Goal: Task Accomplishment & Management: Use online tool/utility

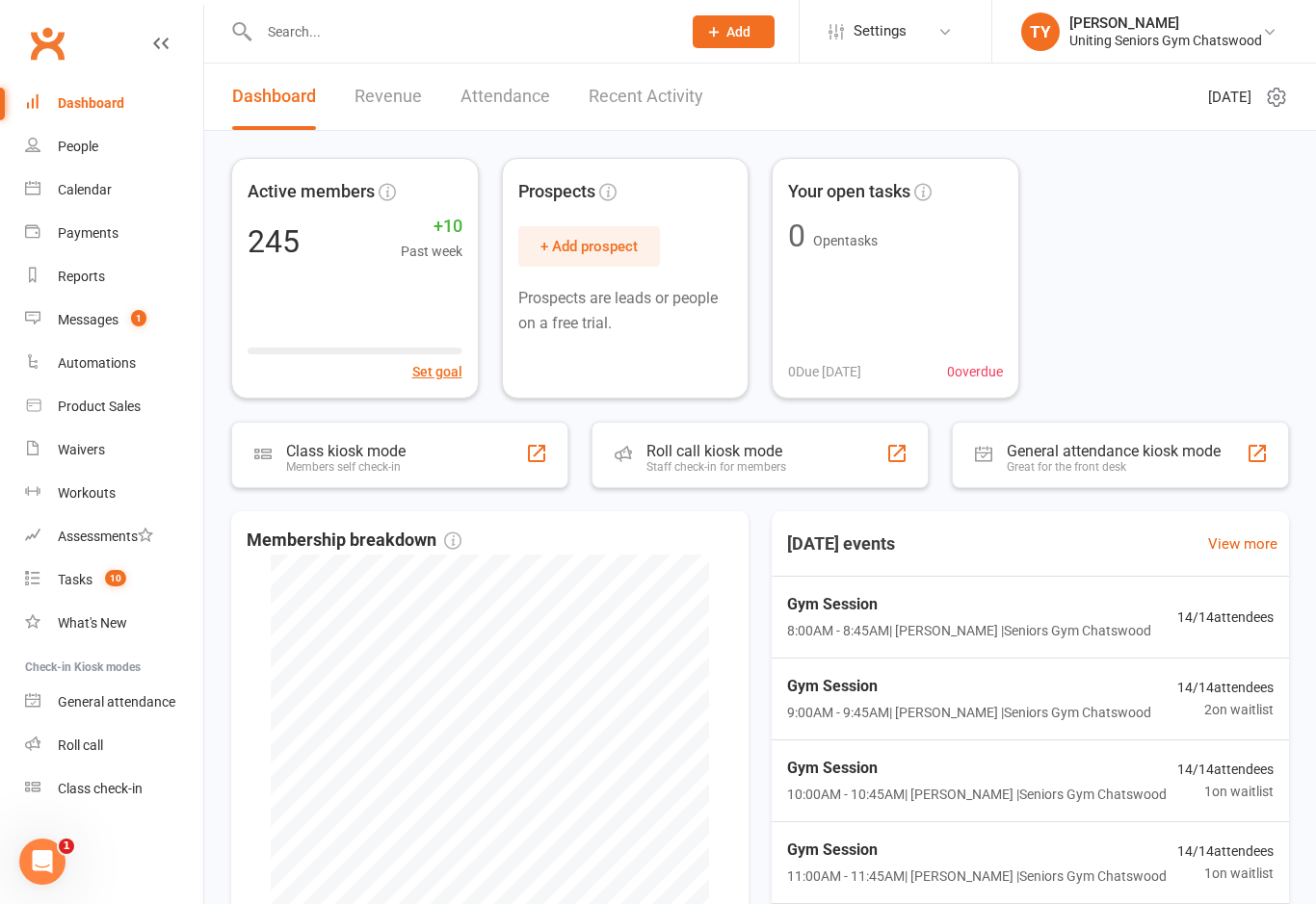
click at [437, 423] on div "Class kiosk mode Members self check-in" at bounding box center [399, 454] width 337 height 66
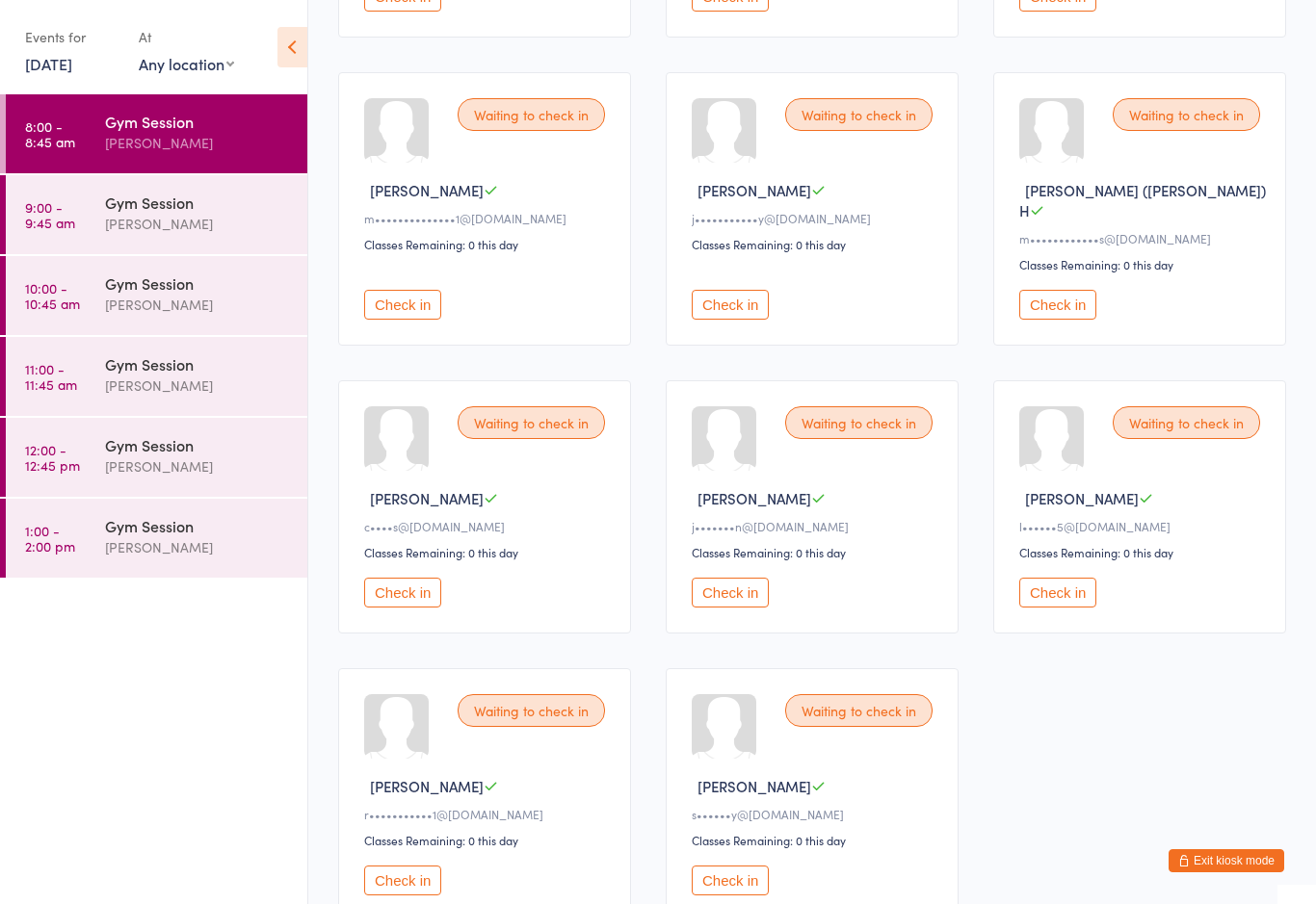
scroll to position [876, 0]
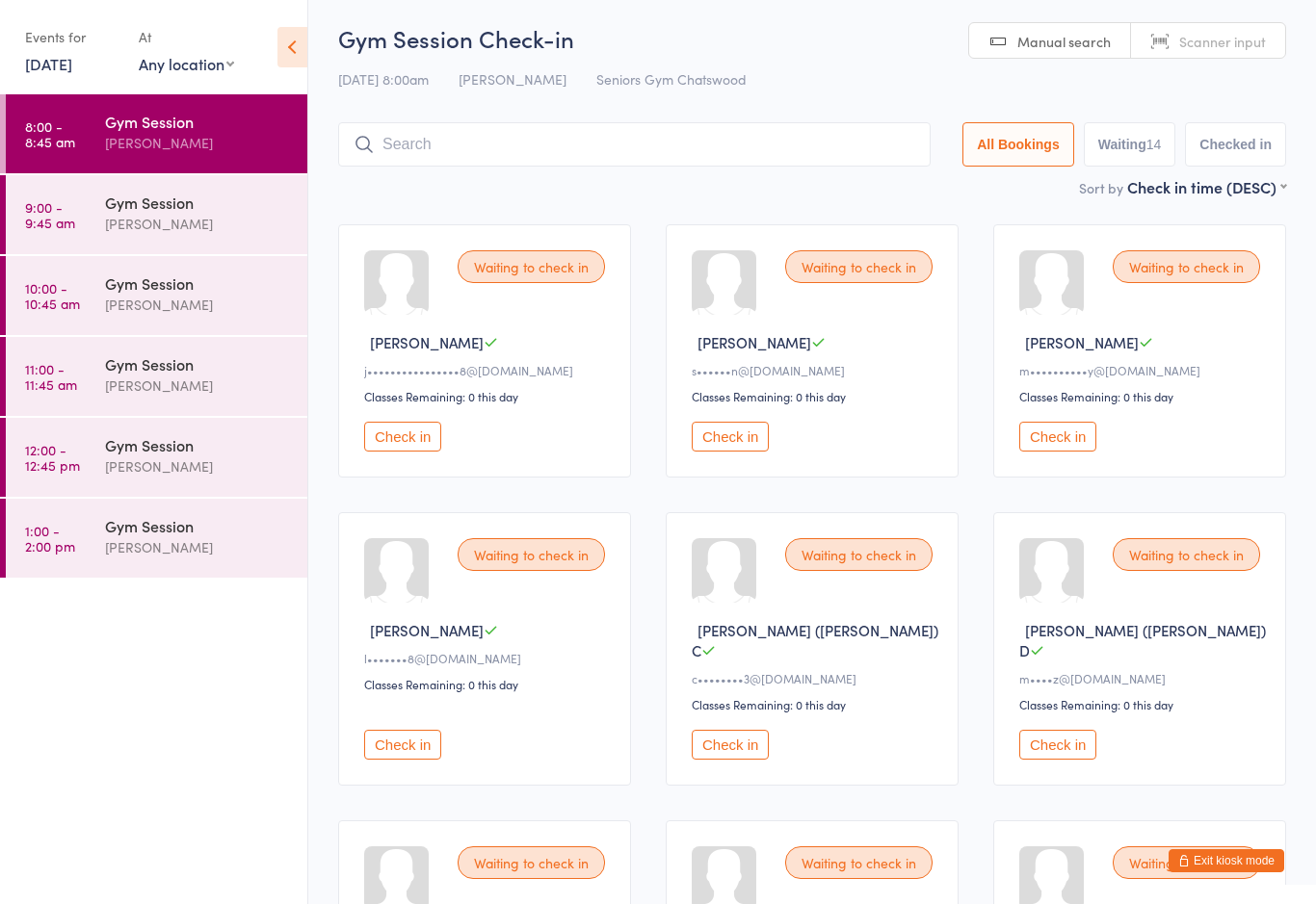
scroll to position [6, 0]
click at [410, 734] on button "Check in" at bounding box center [402, 744] width 77 height 30
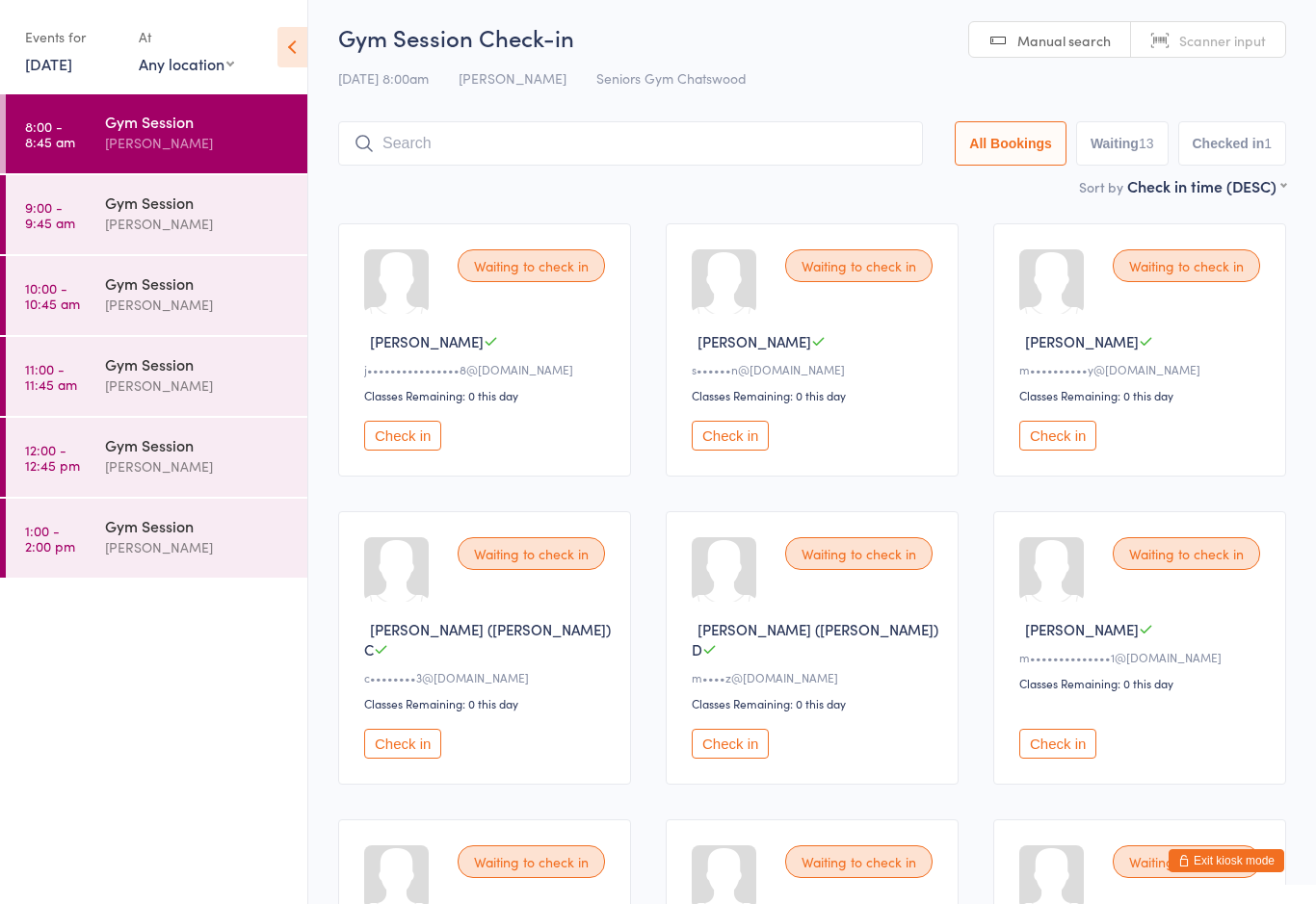
click at [412, 744] on button "Check in" at bounding box center [402, 744] width 77 height 30
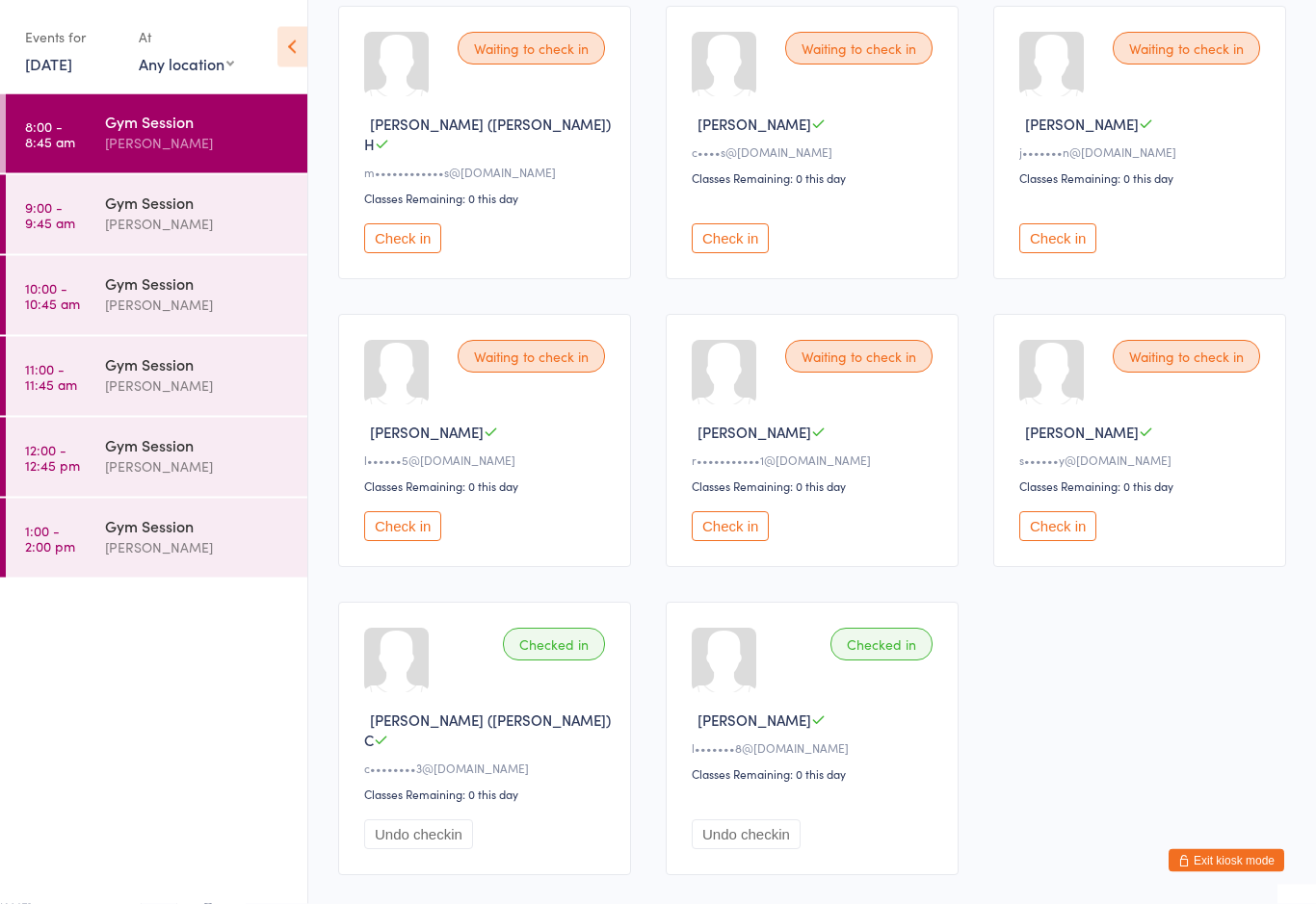
scroll to position [820, 0]
click at [401, 517] on button "Check in" at bounding box center [402, 527] width 77 height 30
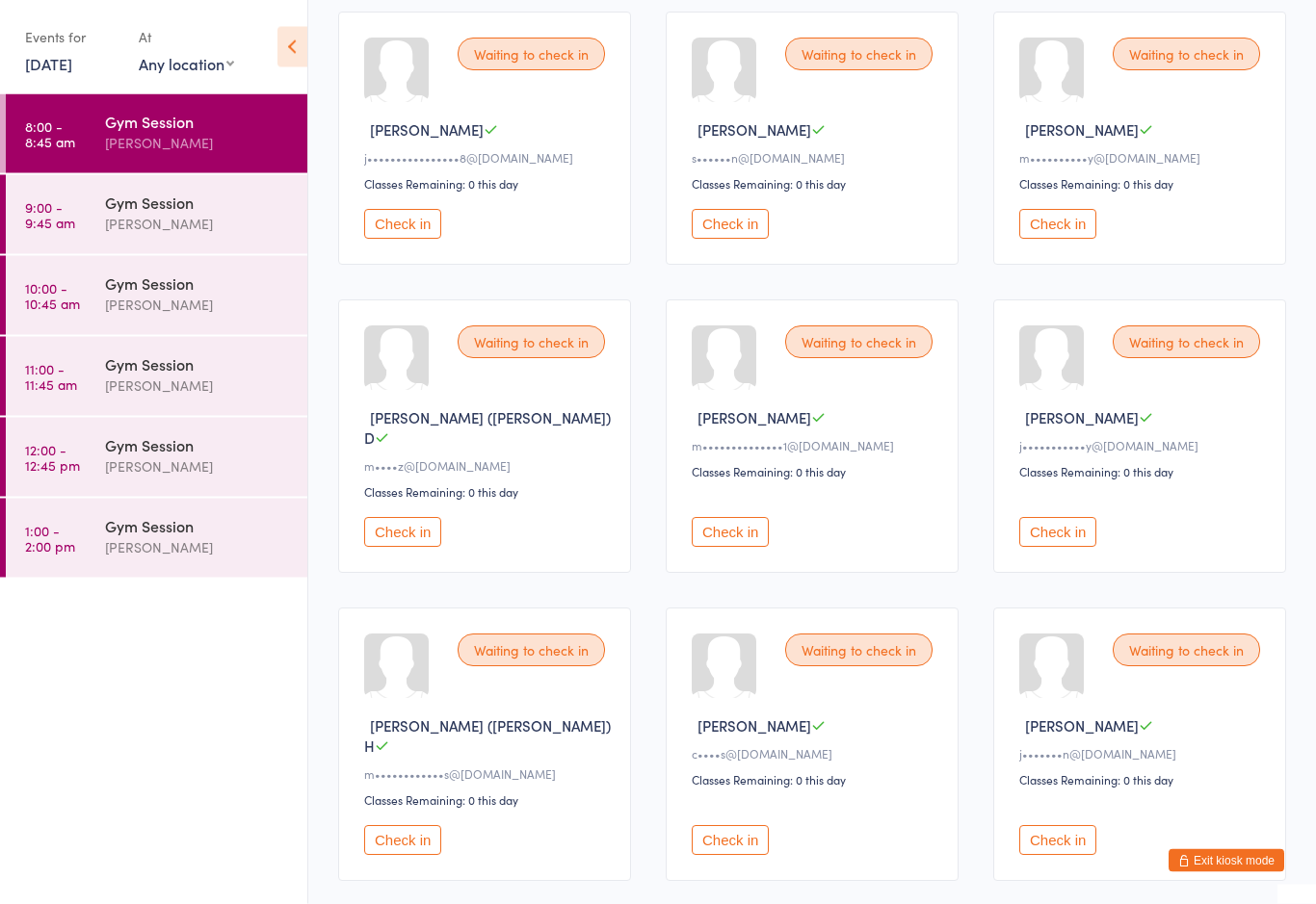
scroll to position [217, 0]
click at [393, 526] on button "Check in" at bounding box center [402, 532] width 77 height 30
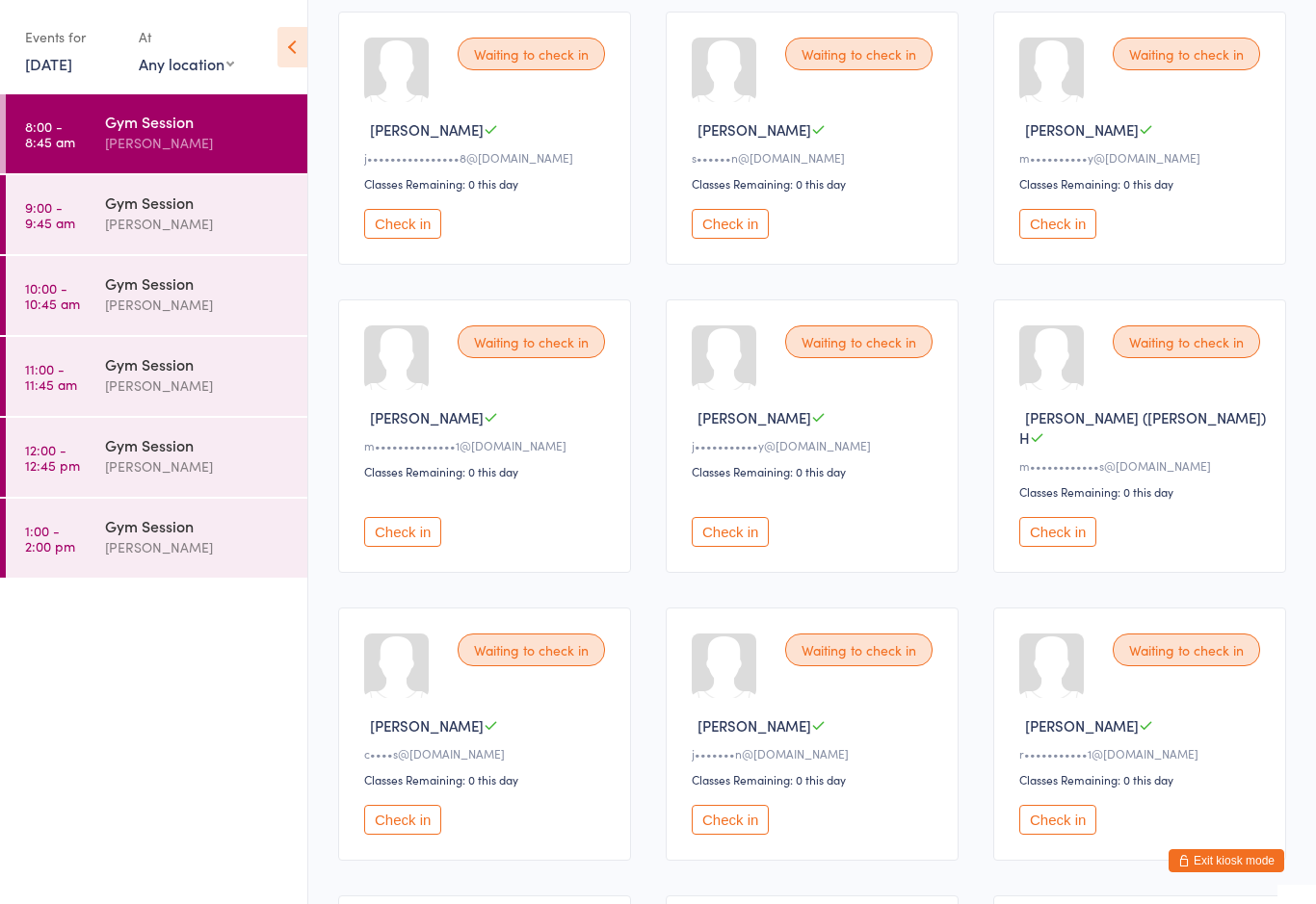
click at [714, 529] on button "Check in" at bounding box center [730, 532] width 77 height 30
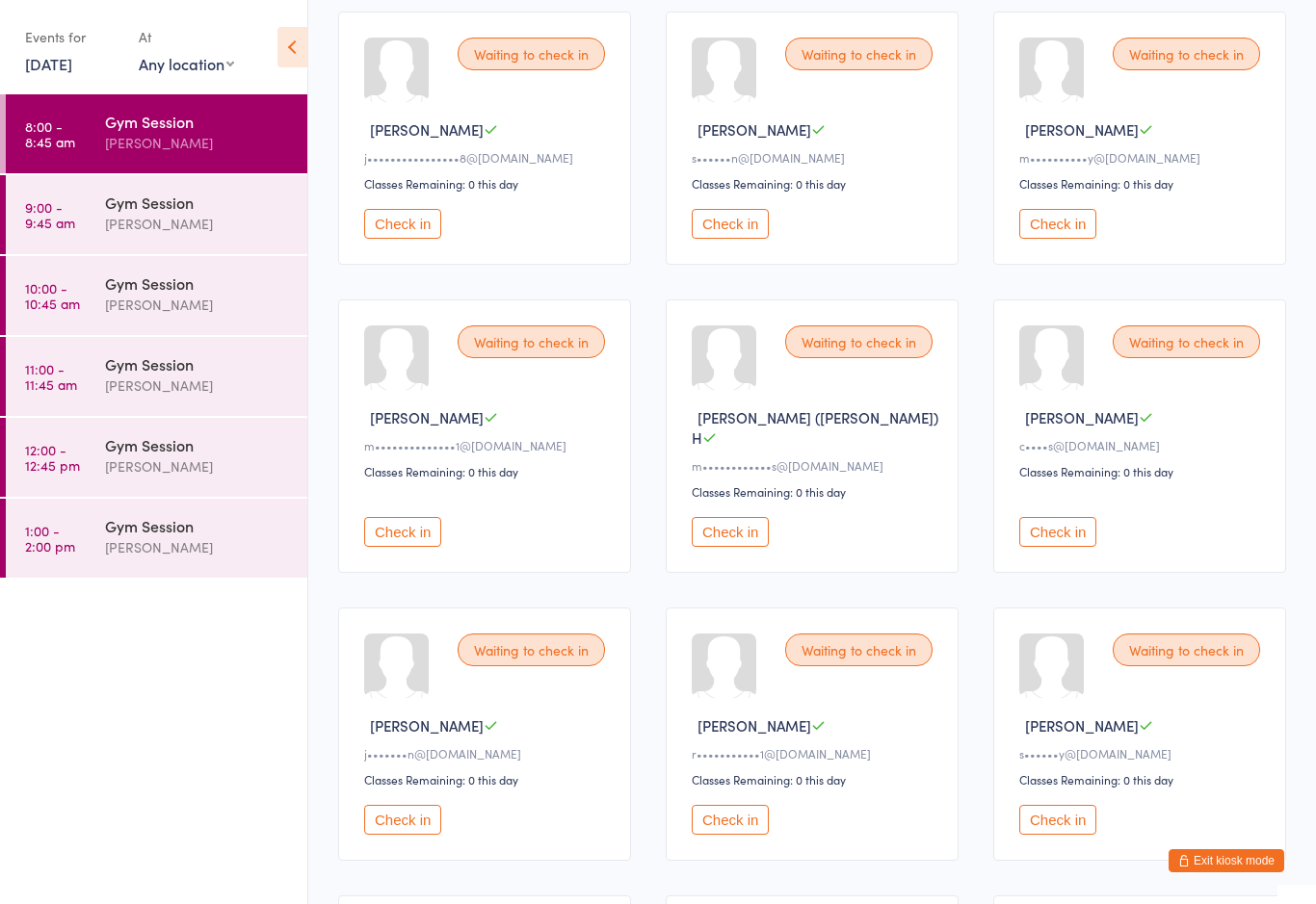
click at [413, 526] on button "Check in" at bounding box center [402, 532] width 77 height 30
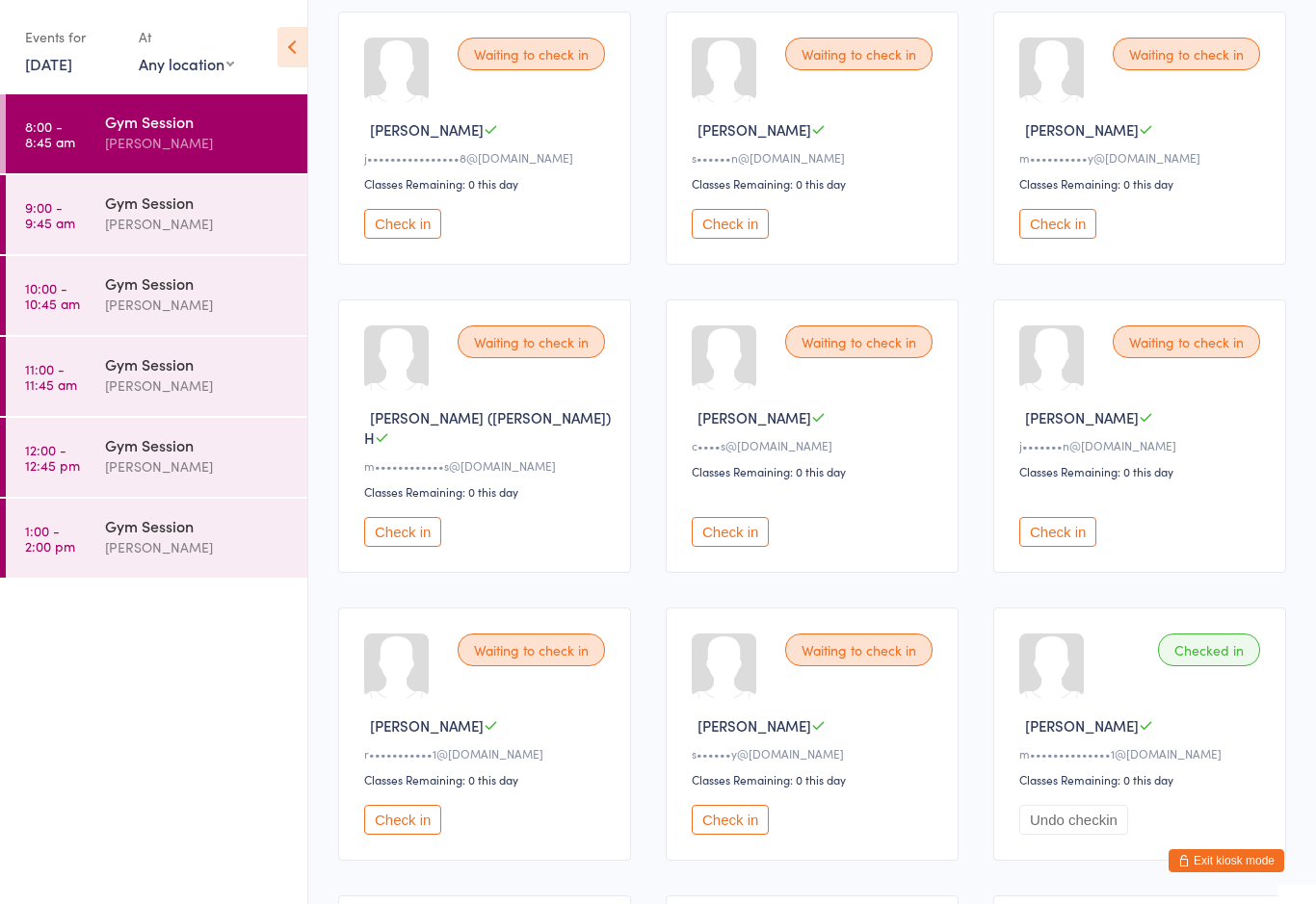
click at [410, 534] on button "Check in" at bounding box center [402, 532] width 77 height 30
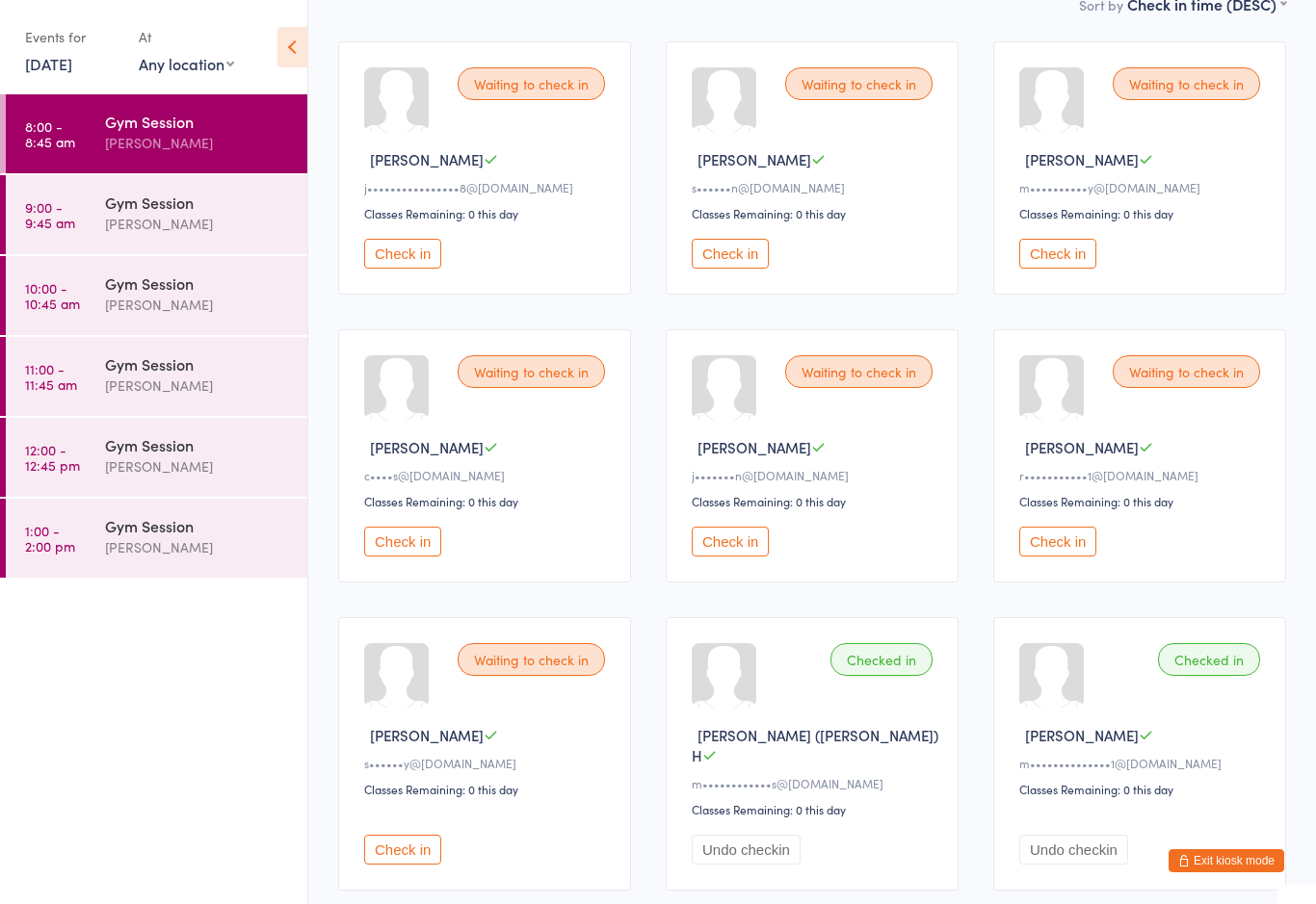
scroll to position [184, 0]
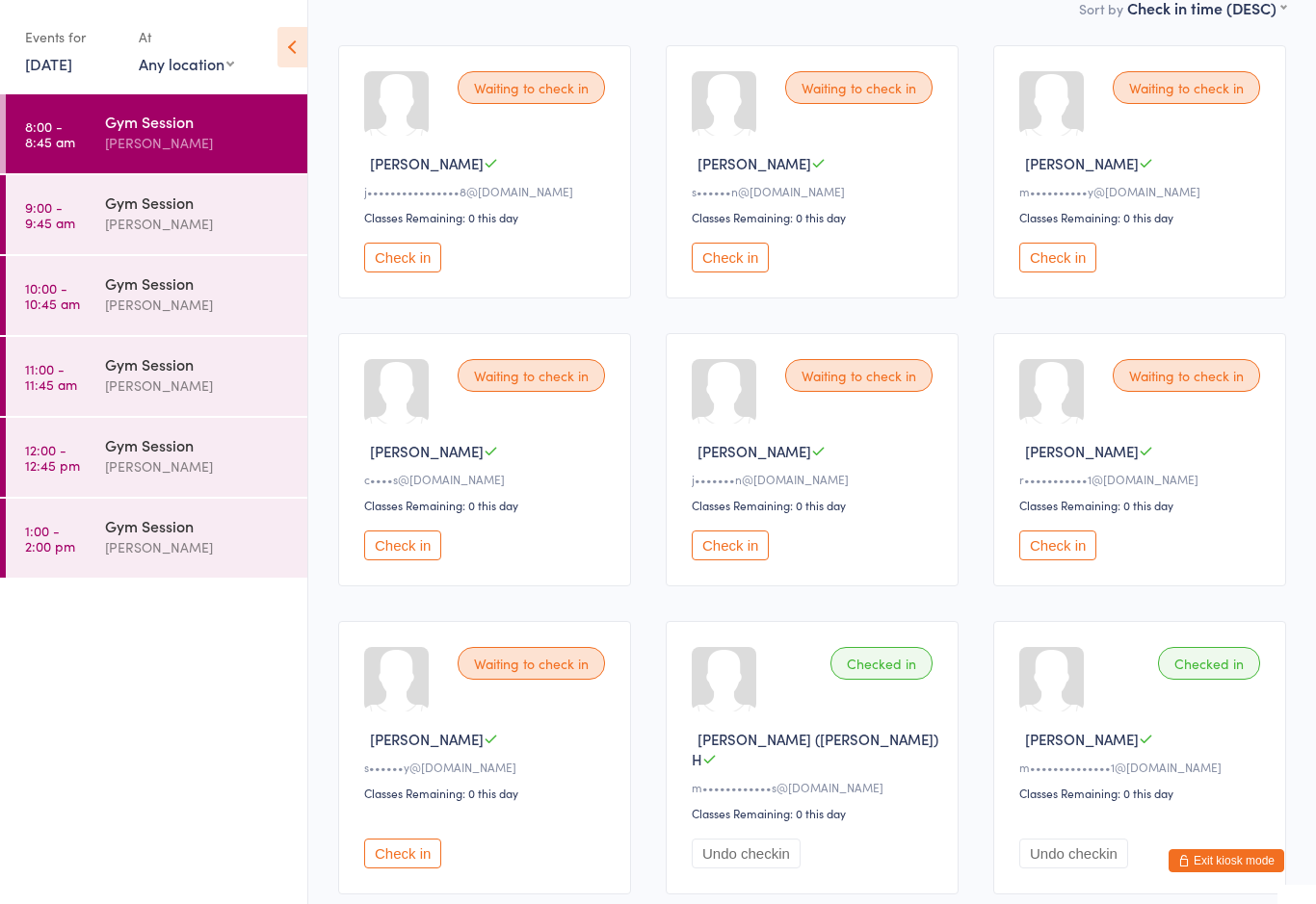
click at [416, 840] on button "Check in" at bounding box center [402, 854] width 77 height 30
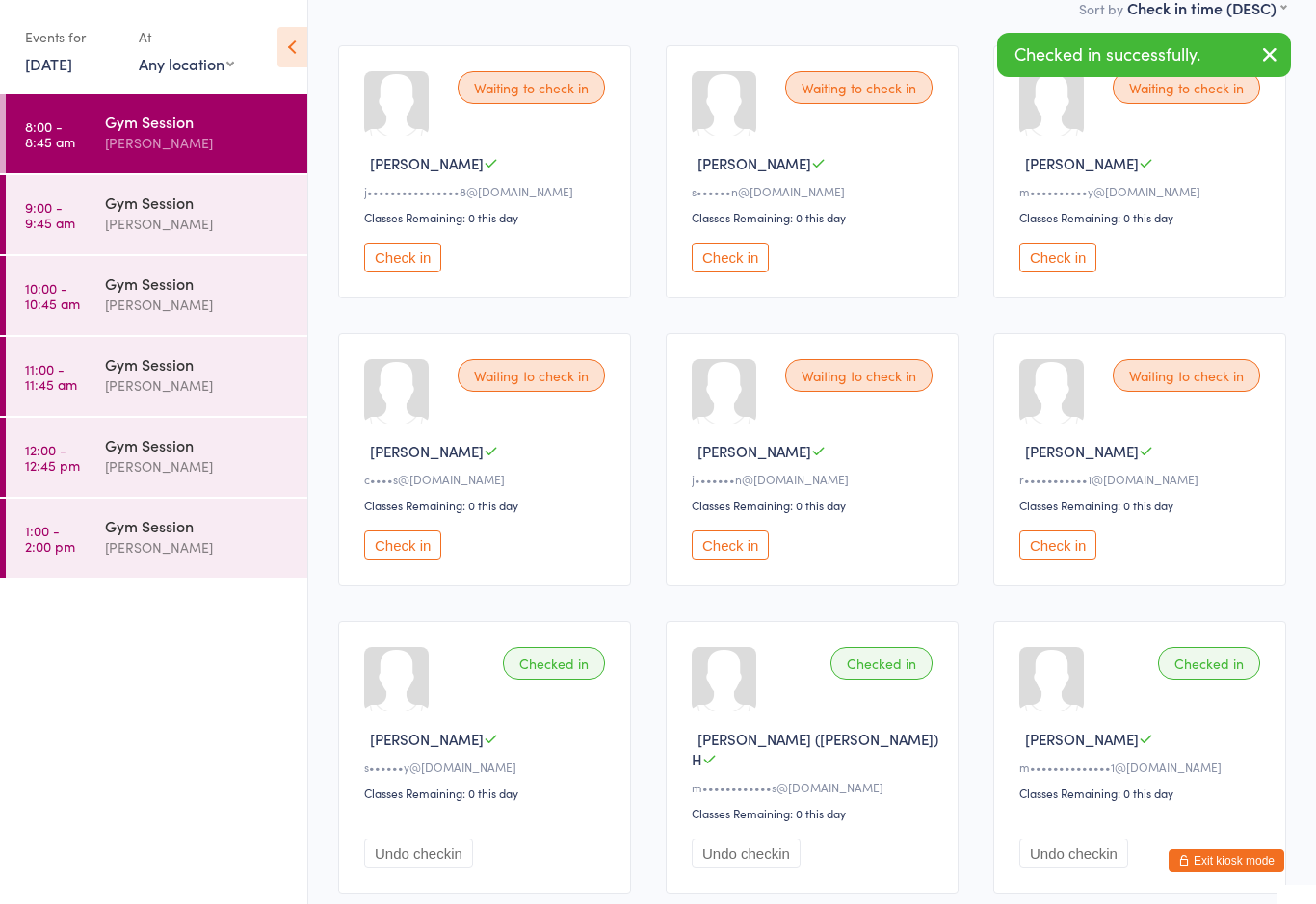
click at [427, 851] on button "Undo checkin" at bounding box center [418, 854] width 109 height 30
click at [1067, 248] on div "Waiting to check in Marion B m••••••••••y@gmail.com Classes Remaining: 0 this d…" at bounding box center [1139, 172] width 292 height 253
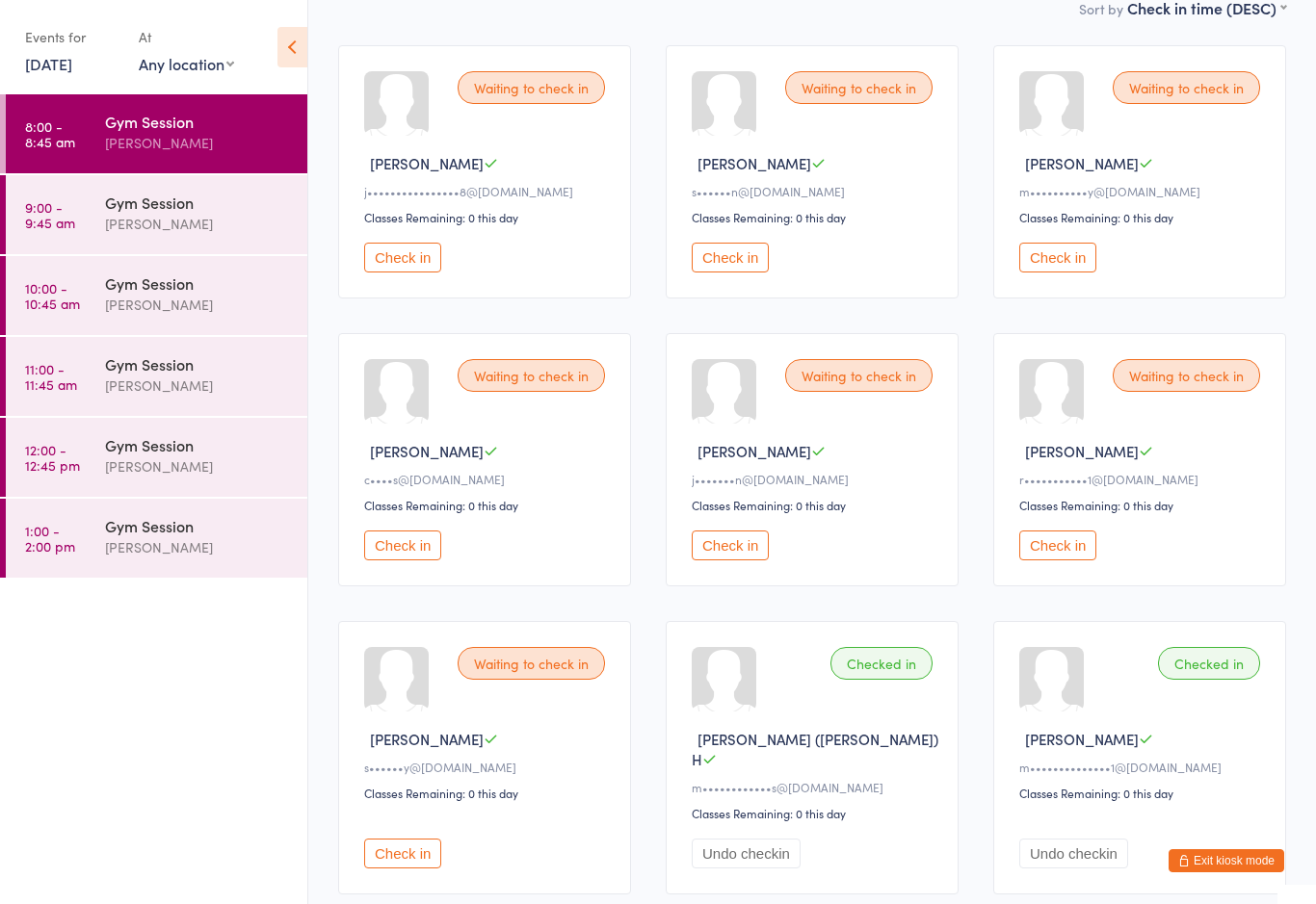
click at [1067, 273] on button "Check in" at bounding box center [1057, 258] width 77 height 30
click at [742, 265] on button "Check in" at bounding box center [730, 258] width 77 height 30
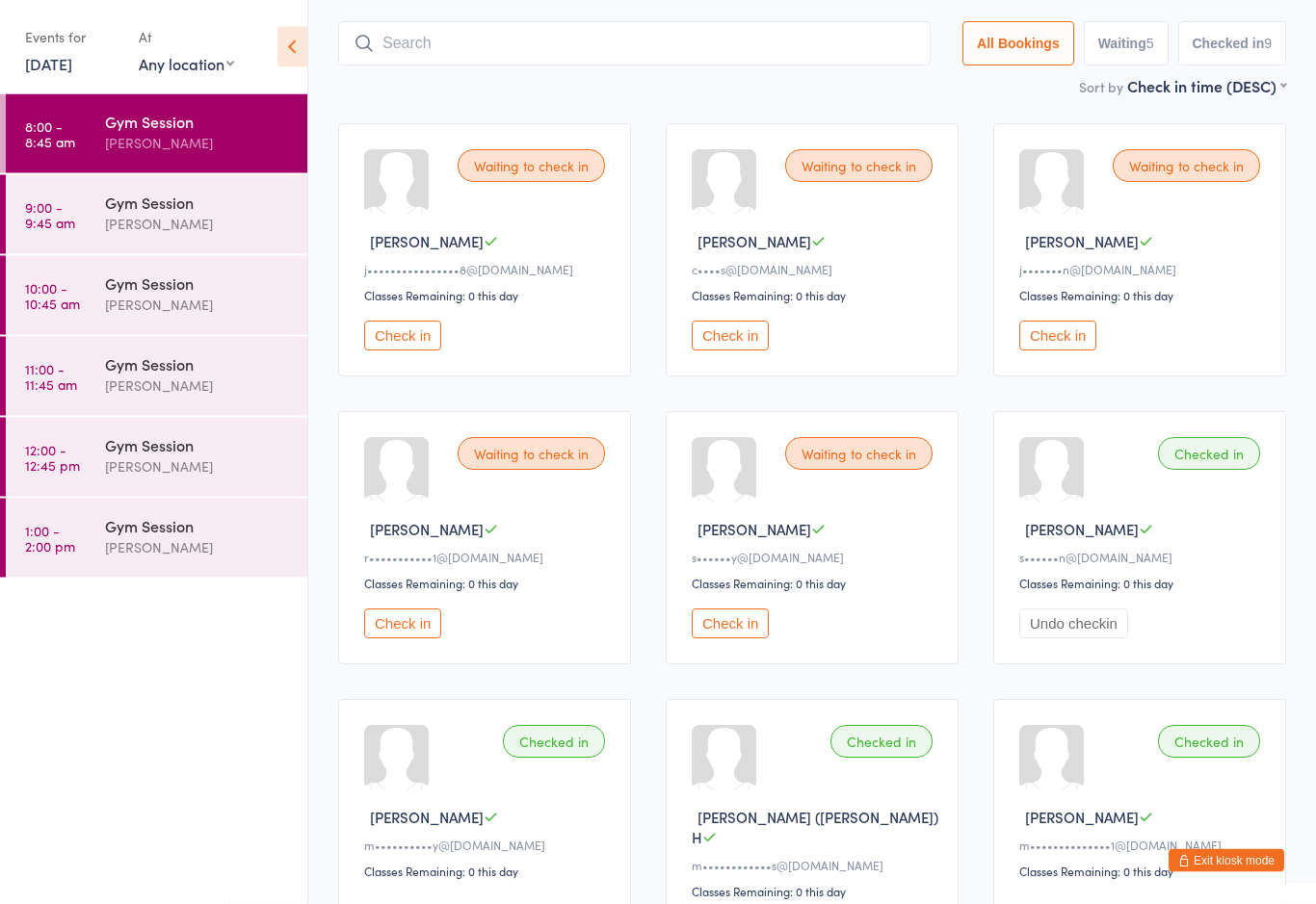
scroll to position [106, 0]
click at [1047, 349] on button "Check in" at bounding box center [1057, 336] width 77 height 30
